Goal: Find specific page/section: Locate a particular part of the current website

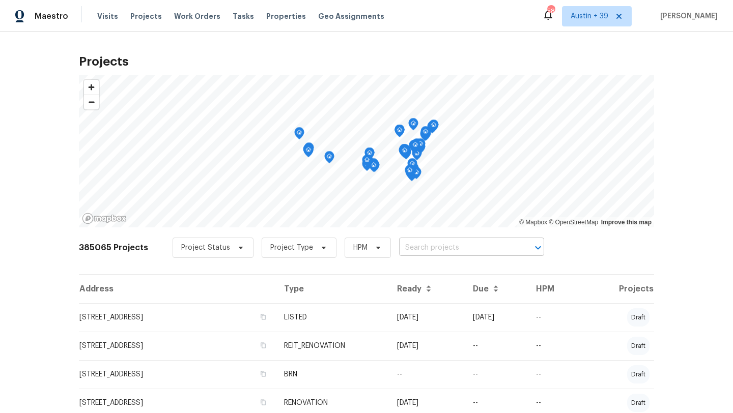
click at [388, 253] on input "text" at bounding box center [457, 248] width 117 height 16
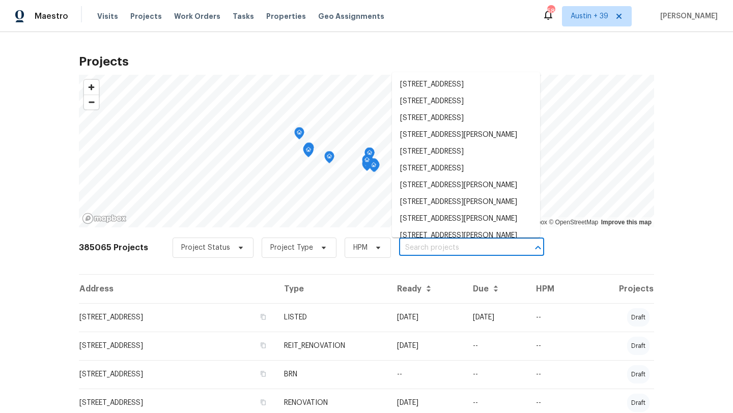
paste input "[STREET_ADDRESS][PERSON_NAME]"
type input "[STREET_ADDRESS][PERSON_NAME]"
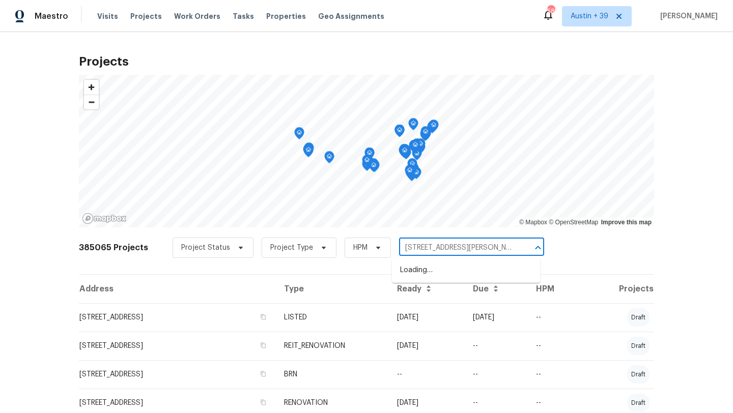
scroll to position [0, 28]
click at [388, 273] on li "[STREET_ADDRESS][PERSON_NAME]" at bounding box center [466, 270] width 148 height 17
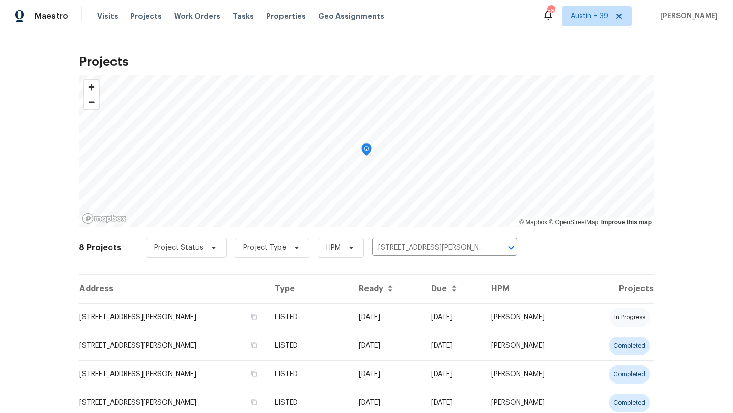
click at [178, 304] on td "[STREET_ADDRESS][PERSON_NAME]" at bounding box center [173, 317] width 188 height 29
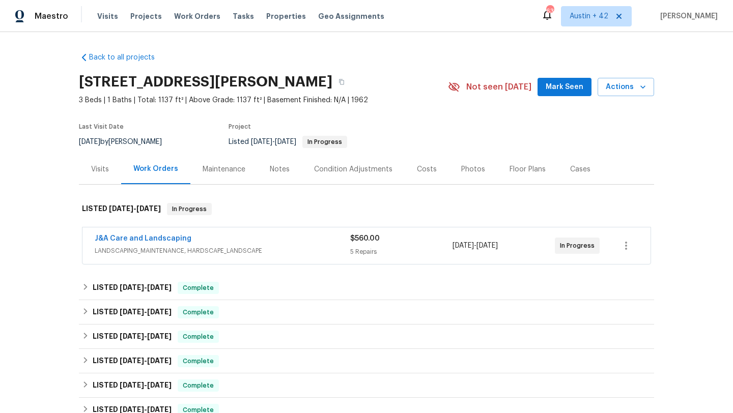
click at [199, 242] on div "J&A Care and Landscaping" at bounding box center [223, 240] width 256 height 12
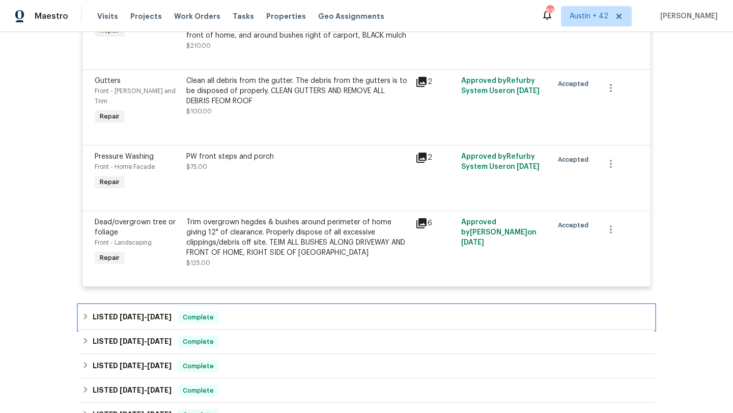
click at [224, 312] on div "LISTED [DATE] - [DATE] Complete" at bounding box center [366, 318] width 569 height 12
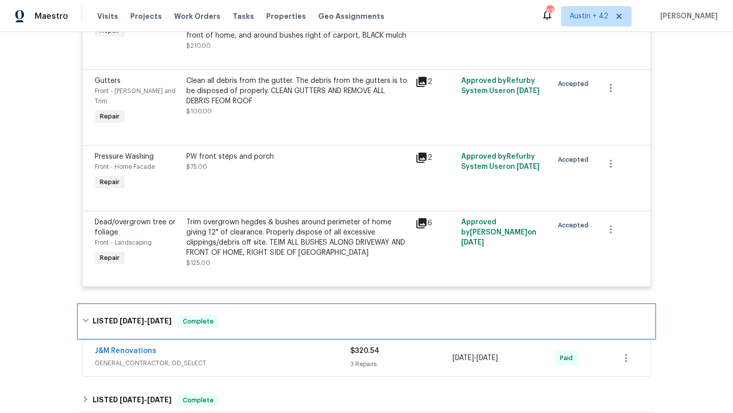
scroll to position [467, 0]
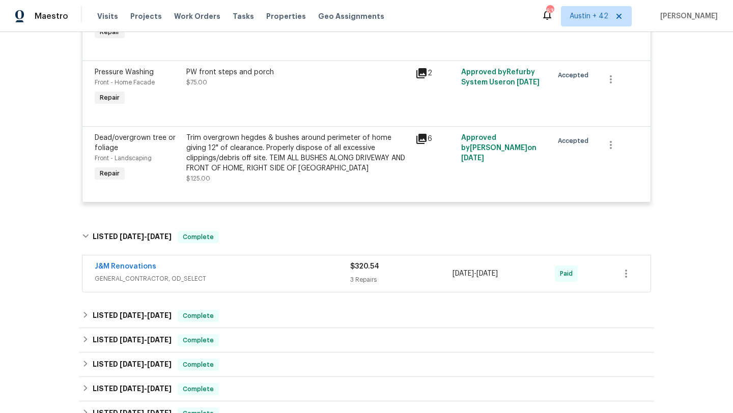
click at [224, 284] on div "J&M Renovations GENERAL_CONTRACTOR, OD_SELECT $320.54 3 Repairs [DATE] - [DATE]…" at bounding box center [366, 274] width 569 height 38
click at [224, 277] on div "J&M Renovations GENERAL_CONTRACTOR, OD_SELECT $320.54 3 Repairs [DATE] - [DATE]…" at bounding box center [366, 274] width 568 height 37
click at [225, 274] on span "GENERAL_CONTRACTOR, OD_SELECT" at bounding box center [223, 279] width 256 height 10
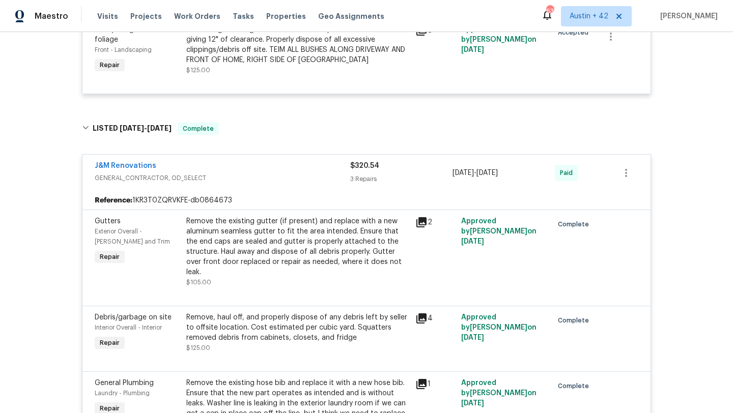
scroll to position [540, 0]
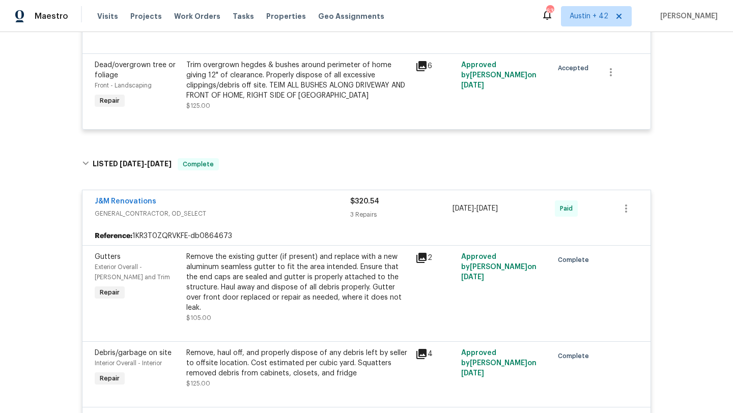
click at [215, 209] on span "GENERAL_CONTRACTOR, OD_SELECT" at bounding box center [223, 214] width 256 height 10
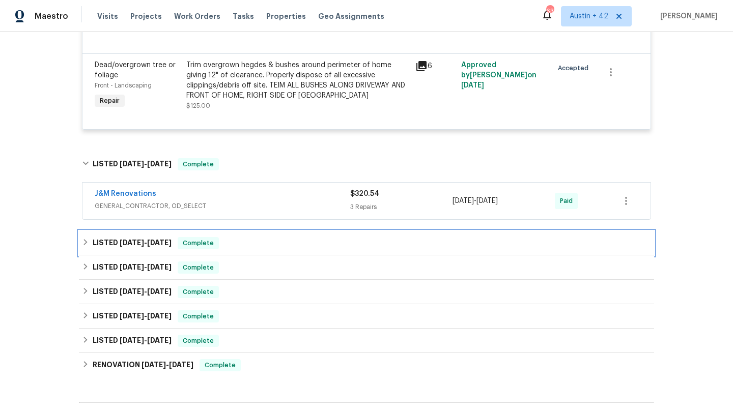
click at [224, 237] on div "LISTED [DATE] - [DATE] Complete" at bounding box center [366, 243] width 569 height 12
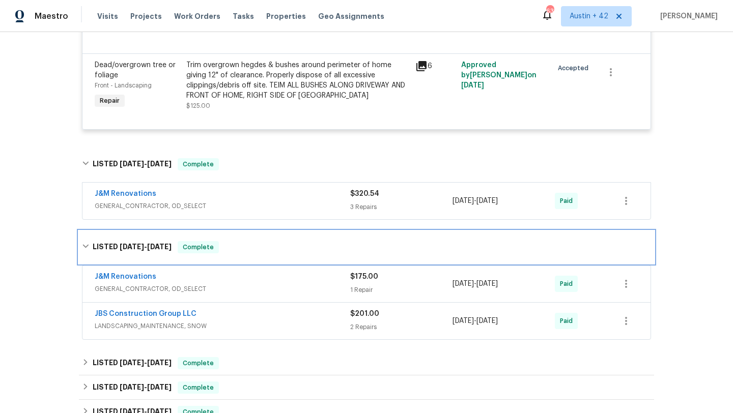
click at [224, 241] on div "LISTED [DATE] - [DATE] Complete" at bounding box center [366, 247] width 569 height 12
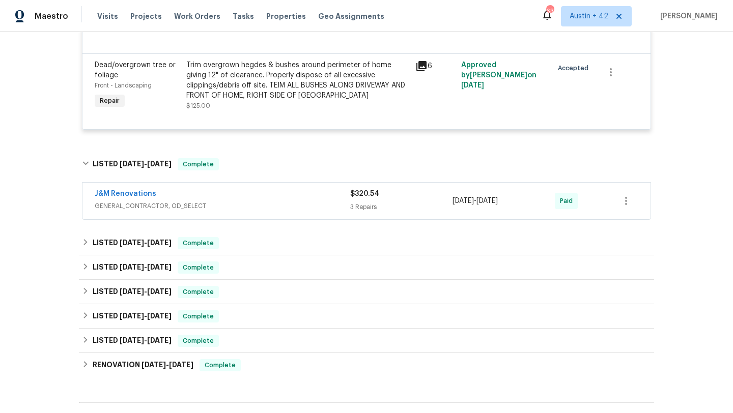
click at [215, 201] on span "GENERAL_CONTRACTOR, OD_SELECT" at bounding box center [223, 206] width 256 height 10
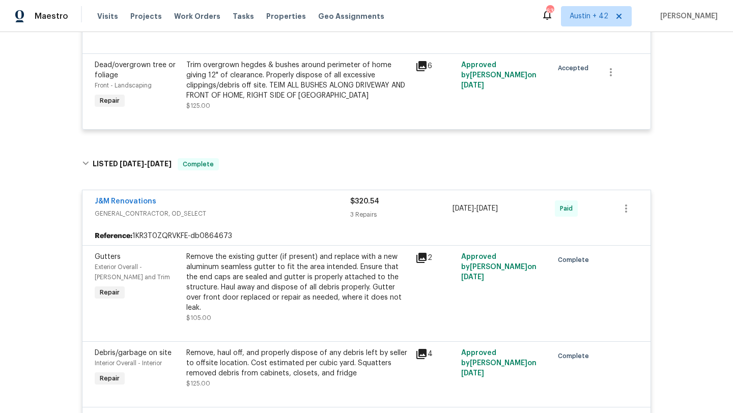
scroll to position [455, 0]
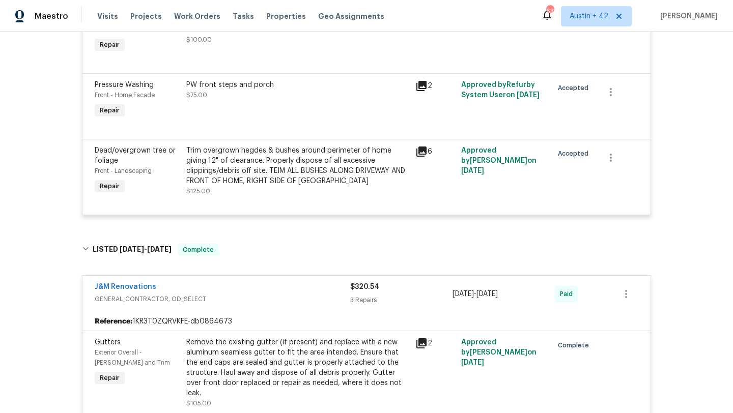
click at [229, 282] on div "J&M Renovations" at bounding box center [223, 288] width 256 height 12
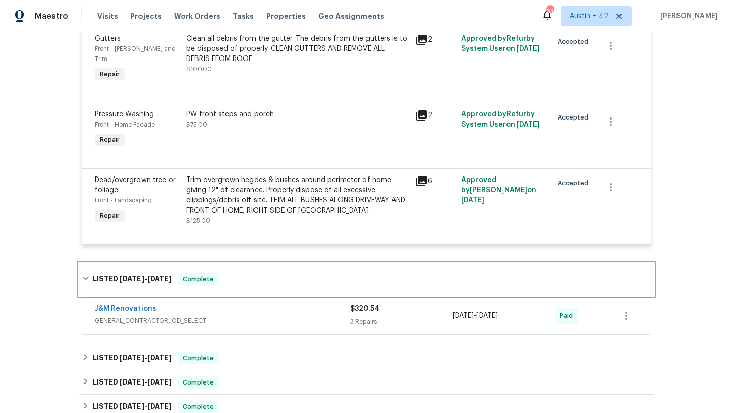
click at [268, 273] on div "LISTED [DATE] - [DATE] Complete" at bounding box center [366, 279] width 569 height 12
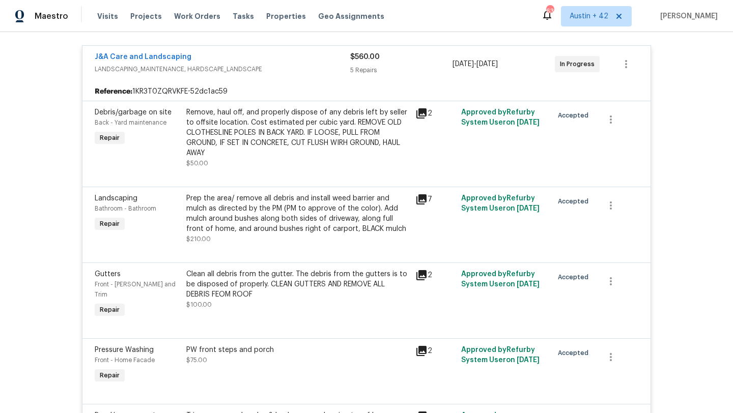
scroll to position [3, 0]
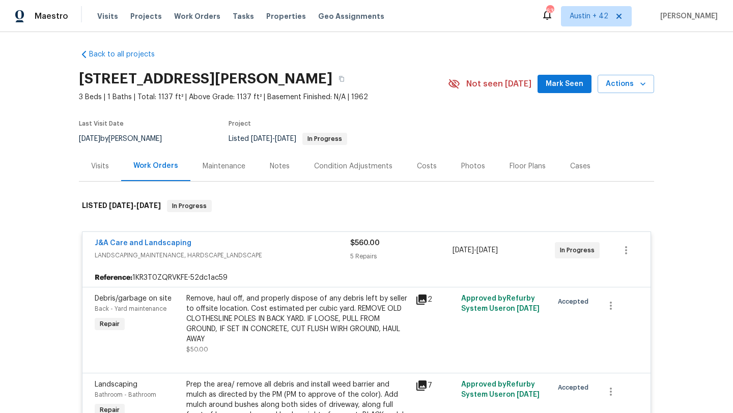
click at [258, 243] on div "J&A Care and Landscaping" at bounding box center [223, 244] width 256 height 12
